Goal: Task Accomplishment & Management: Use online tool/utility

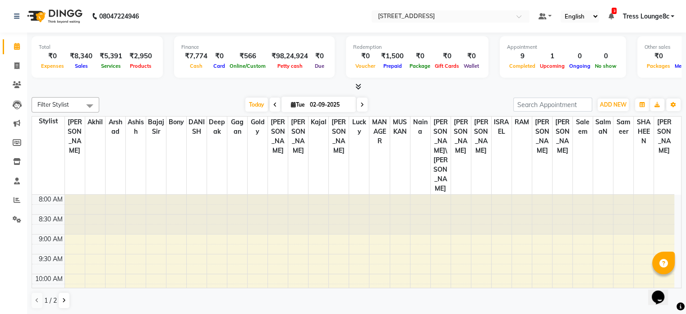
scroll to position [332, 0]
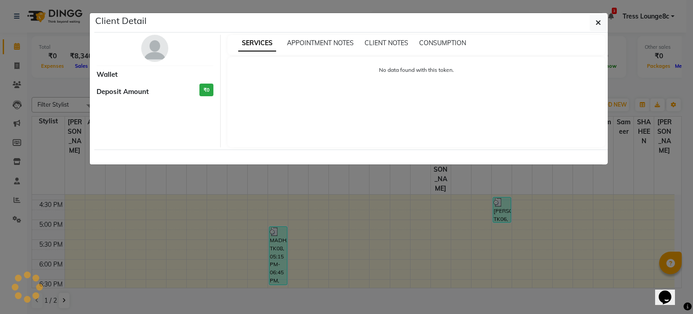
select select "6"
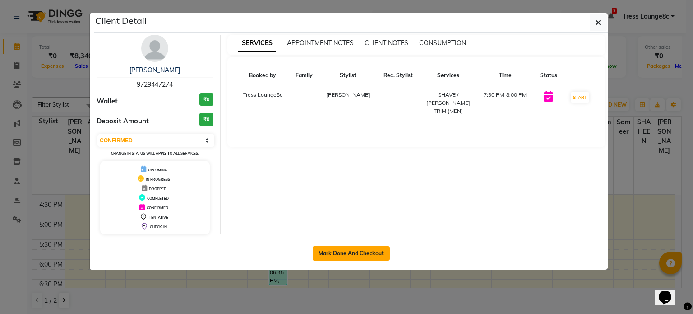
click at [363, 250] on button "Mark Done And Checkout" at bounding box center [351, 253] width 77 height 14
select select "service"
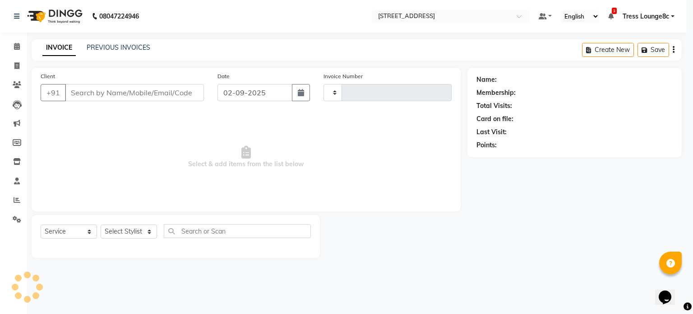
type input "2362"
select select "5703"
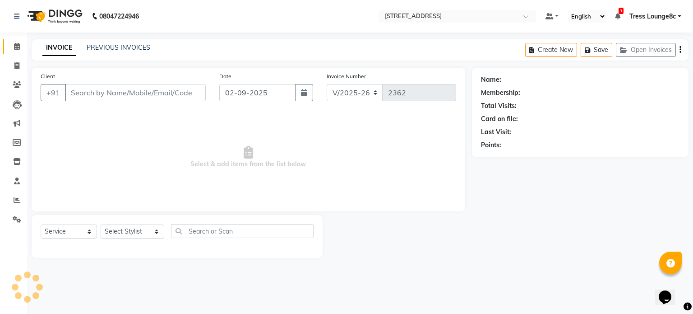
type input "9729447274"
select select "39101"
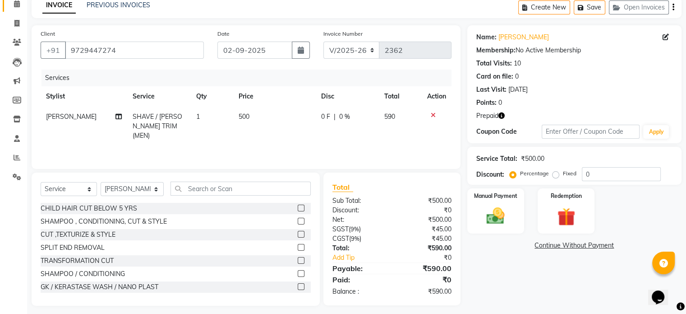
scroll to position [48, 0]
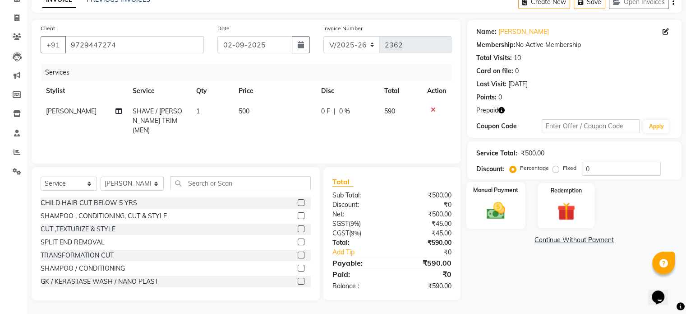
click at [500, 217] on img at bounding box center [495, 211] width 30 height 22
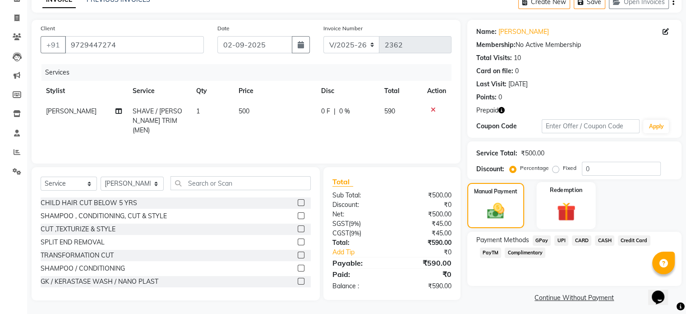
click at [567, 212] on img at bounding box center [566, 211] width 30 height 23
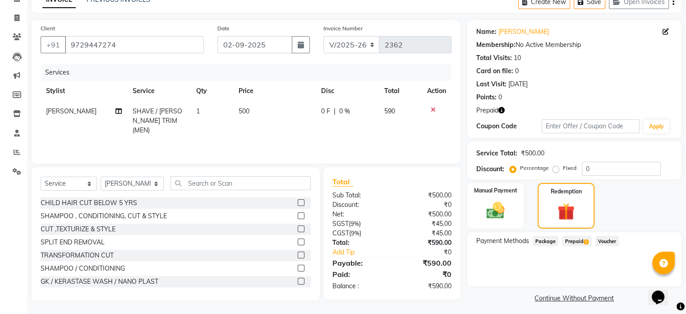
click at [573, 243] on span "Prepaid 1" at bounding box center [576, 241] width 29 height 10
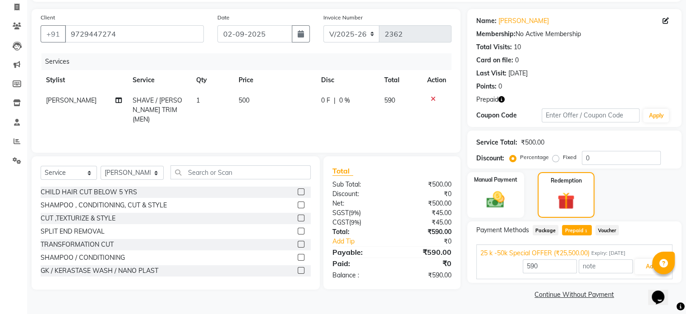
scroll to position [60, 0]
click at [645, 267] on button "Add" at bounding box center [651, 265] width 33 height 15
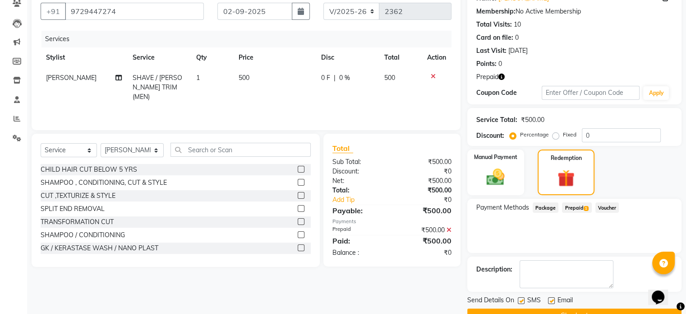
scroll to position [103, 0]
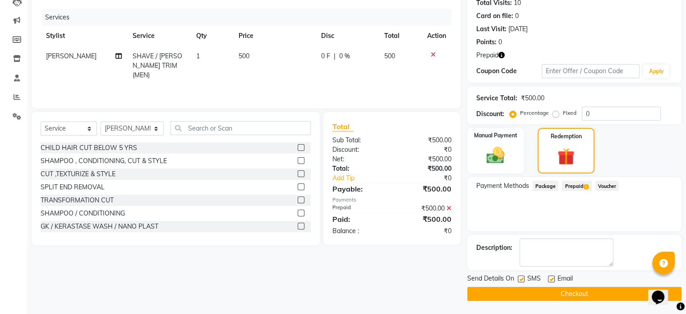
click at [559, 296] on button "Checkout" at bounding box center [574, 293] width 214 height 14
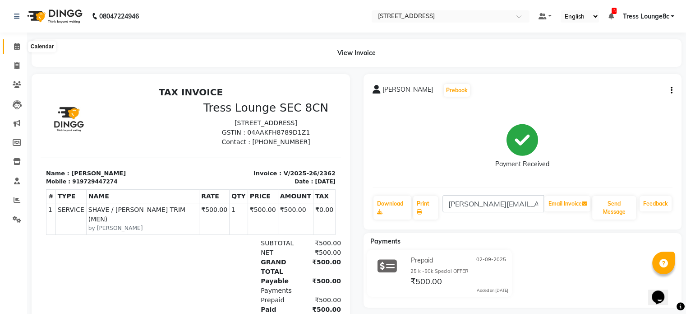
click at [14, 46] on icon at bounding box center [17, 46] width 6 height 7
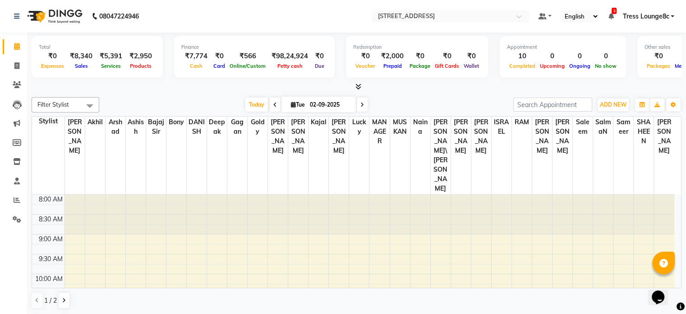
click at [370, 76] on div "Redemption ₹0 Voucher ₹2,000 Prepaid ₹0 Package ₹0 Gift Cards ₹0 Wallet" at bounding box center [417, 57] width 143 height 42
click at [358, 84] on icon at bounding box center [359, 86] width 6 height 7
